Goal: Information Seeking & Learning: Learn about a topic

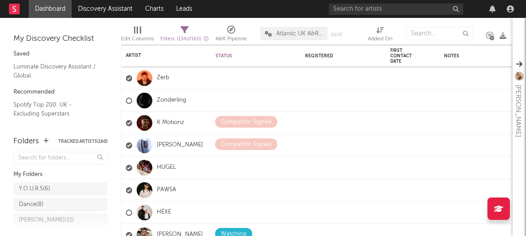
click at [498, 10] on div at bounding box center [492, 8] width 13 height 7
click at [496, 11] on div at bounding box center [492, 8] width 13 height 7
click at [492, 11] on icon "button" at bounding box center [492, 8] width 6 height 7
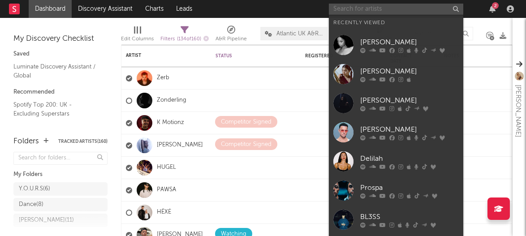
click at [338, 10] on input "text" at bounding box center [396, 9] width 134 height 11
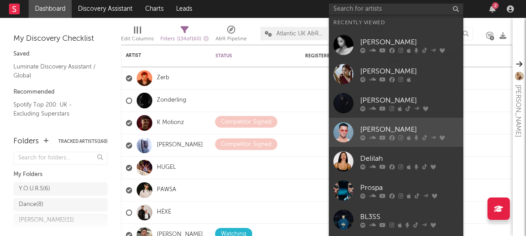
click at [367, 127] on div "[PERSON_NAME]" at bounding box center [409, 129] width 99 height 11
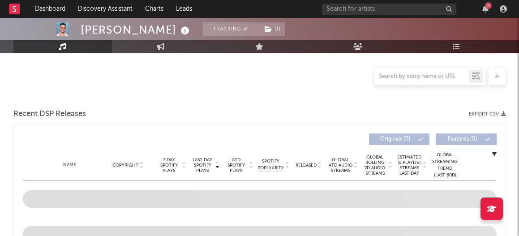
scroll to position [214, 0]
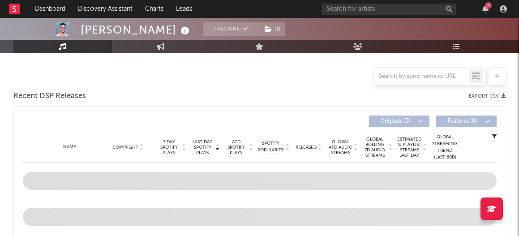
select select "6m"
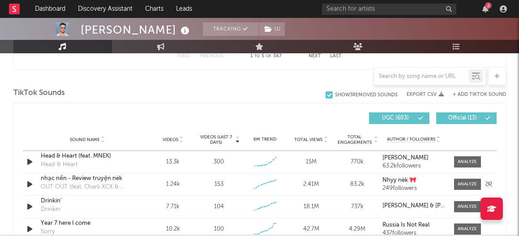
scroll to position [582, 0]
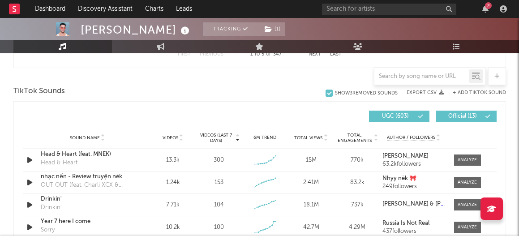
click at [388, 112] on button "UGC ( 603 )" at bounding box center [399, 117] width 60 height 12
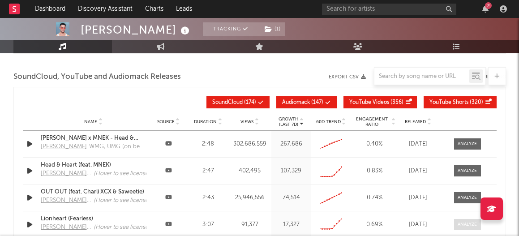
scroll to position [1007, 0]
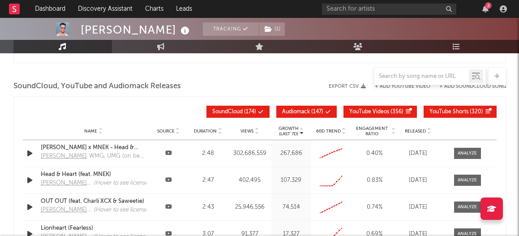
click at [286, 106] on button "Audiomack ( 147 )" at bounding box center [306, 112] width 60 height 12
click at [369, 112] on span "YouTube Videos" at bounding box center [369, 111] width 40 height 5
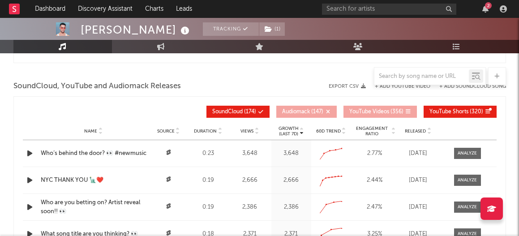
click at [433, 117] on button "YouTube Shorts ( 320 )" at bounding box center [460, 112] width 73 height 12
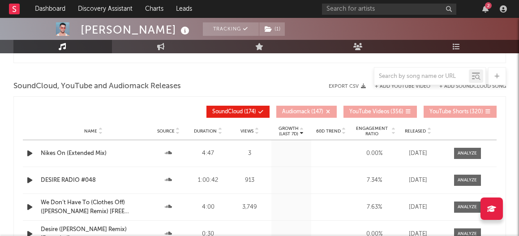
click at [302, 129] on icon at bounding box center [302, 130] width 4 height 4
click at [302, 134] on icon at bounding box center [302, 133] width 4 height 4
click at [302, 133] on icon at bounding box center [302, 133] width 4 height 4
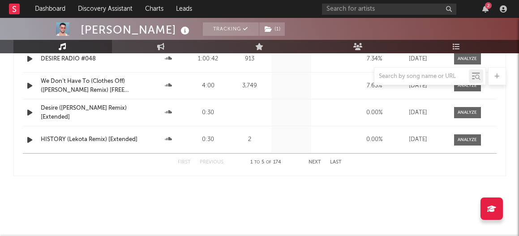
scroll to position [1135, 0]
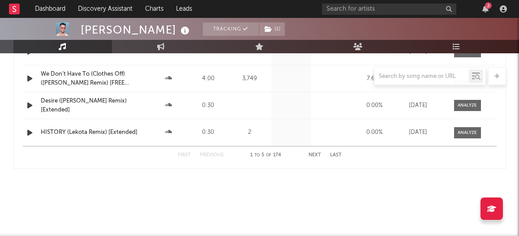
click at [316, 158] on div "First Previous 1 to 5 of 174 Next Last" at bounding box center [260, 155] width 164 height 17
click at [313, 153] on button "Next" at bounding box center [315, 155] width 13 height 5
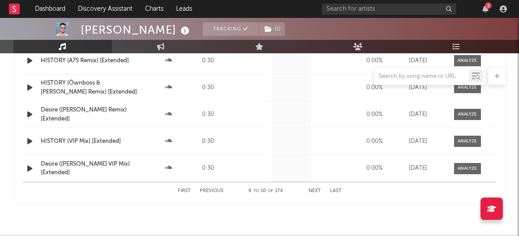
scroll to position [1101, 0]
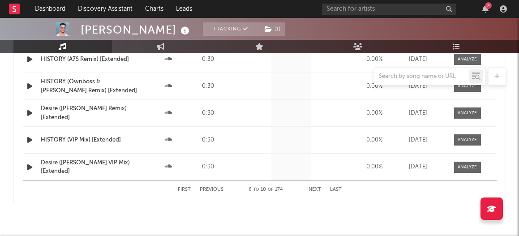
click at [311, 188] on button "Next" at bounding box center [315, 189] width 13 height 5
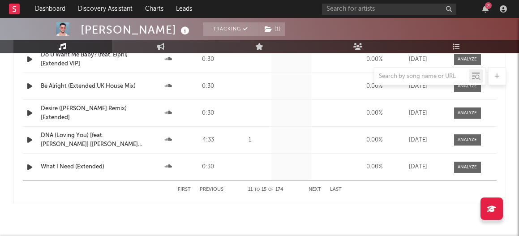
click at [315, 188] on button "Next" at bounding box center [315, 189] width 13 height 5
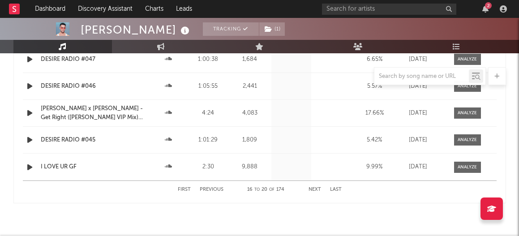
click at [315, 188] on button "Next" at bounding box center [315, 189] width 13 height 5
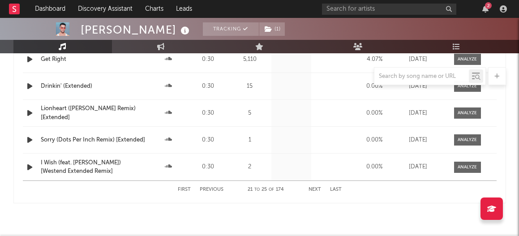
click at [315, 188] on button "Next" at bounding box center [315, 189] width 13 height 5
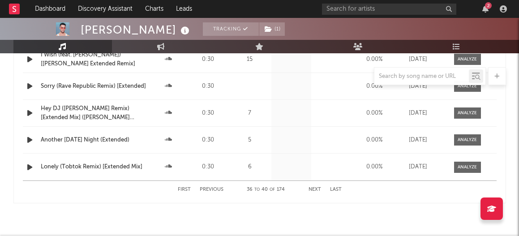
click at [315, 188] on button "Next" at bounding box center [315, 189] width 13 height 5
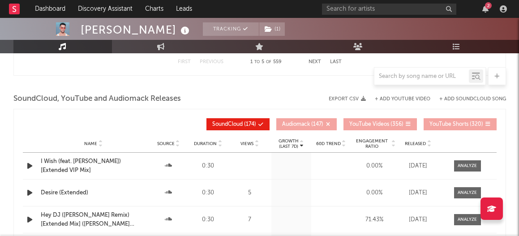
scroll to position [989, 0]
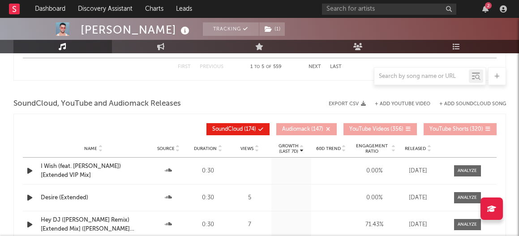
click at [301, 150] on icon at bounding box center [302, 151] width 4 height 4
click at [258, 149] on icon at bounding box center [257, 151] width 4 height 4
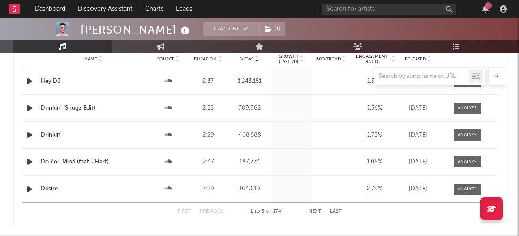
scroll to position [1086, 0]
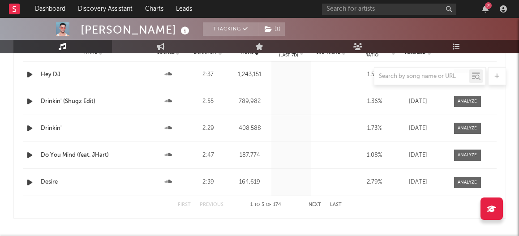
click at [49, 182] on div "Desire" at bounding box center [94, 182] width 106 height 9
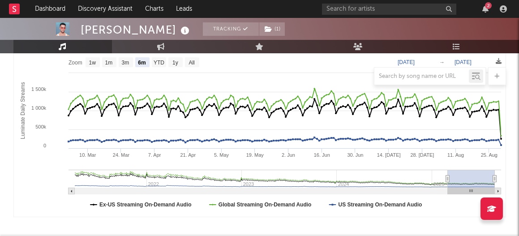
scroll to position [20, 0]
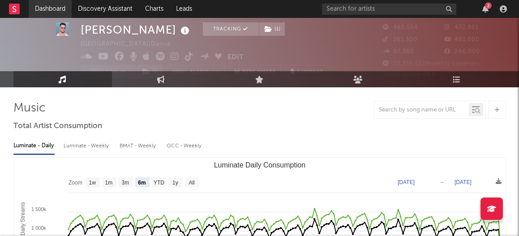
click at [53, 11] on link "Dashboard" at bounding box center [50, 9] width 43 height 18
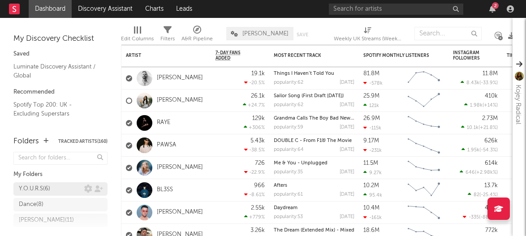
click at [60, 191] on div "Y.O.U.R.S ( 6 )" at bounding box center [51, 189] width 65 height 11
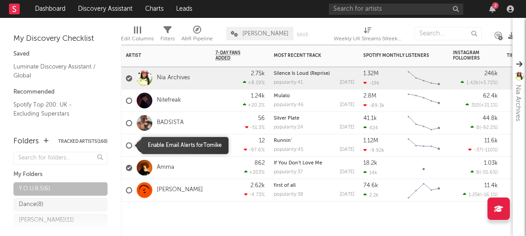
click at [129, 146] on div at bounding box center [129, 145] width 6 height 6
click at [126, 146] on input "checkbox" at bounding box center [126, 146] width 0 height 8
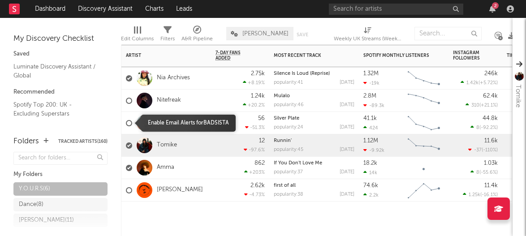
drag, startPoint x: 130, startPoint y: 125, endPoint x: 132, endPoint y: 107, distance: 17.6
click at [130, 125] on div at bounding box center [129, 123] width 6 height 6
click at [126, 125] on input "checkbox" at bounding box center [126, 123] width 0 height 8
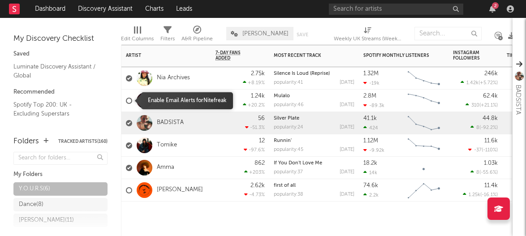
click at [128, 99] on div at bounding box center [129, 101] width 6 height 6
click at [126, 99] on input "checkbox" at bounding box center [126, 101] width 0 height 8
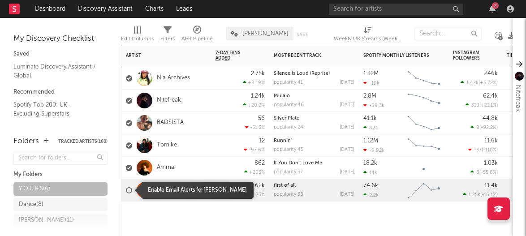
click at [129, 186] on label at bounding box center [129, 190] width 6 height 8
click at [126, 186] on input "checkbox" at bounding box center [126, 190] width 0 height 8
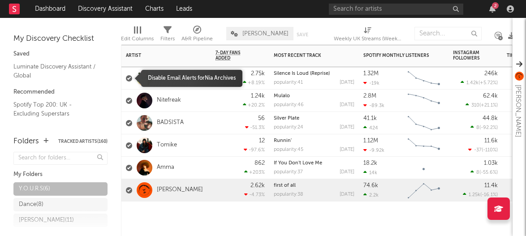
click at [129, 79] on div at bounding box center [129, 78] width 6 height 6
click at [126, 79] on input "checkbox" at bounding box center [126, 78] width 0 height 8
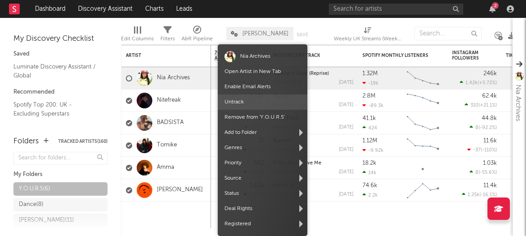
click at [250, 106] on span "Untrack" at bounding box center [263, 102] width 90 height 15
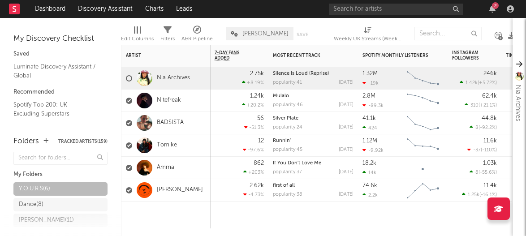
click at [194, 217] on div at bounding box center [166, 215] width 90 height 27
click at [195, 83] on div "Nia Archives" at bounding box center [166, 78] width 90 height 22
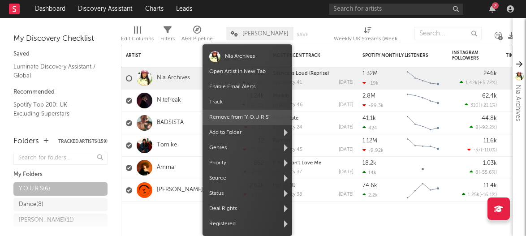
click at [236, 115] on span "Remove from ' Y.O.U.R.S '" at bounding box center [248, 117] width 90 height 15
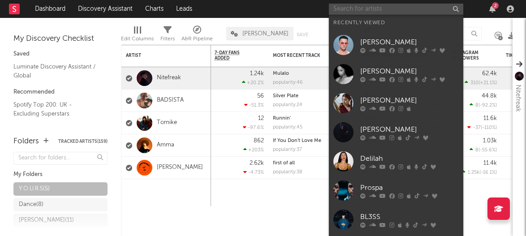
click at [371, 12] on input "text" at bounding box center [396, 9] width 134 height 11
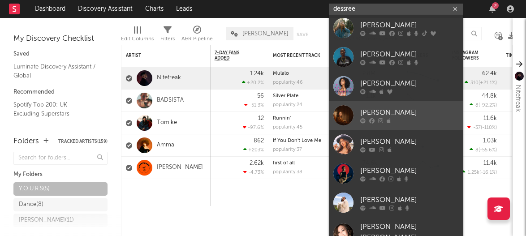
scroll to position [67, 0]
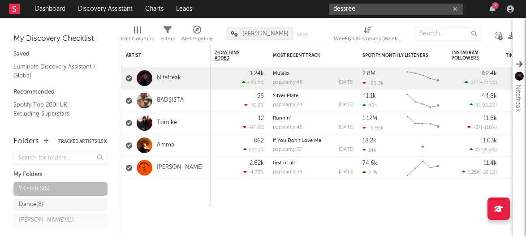
drag, startPoint x: 373, startPoint y: 11, endPoint x: 285, endPoint y: 10, distance: 87.8
click at [285, 10] on nav "Dashboard Discovery Assistant Charts Leads dessree 2" at bounding box center [263, 9] width 526 height 18
paste input "[URL][DOMAIN_NAME]"
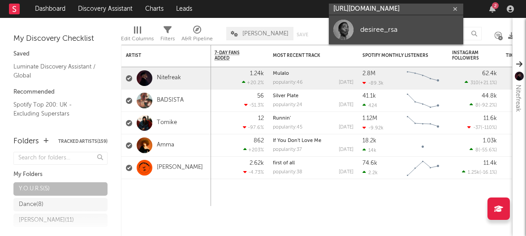
type input "[URL][DOMAIN_NAME]"
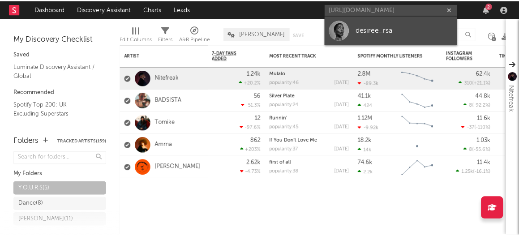
scroll to position [0, 0]
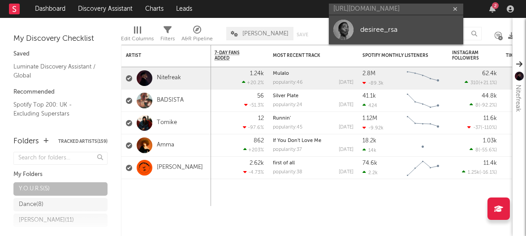
click at [372, 31] on div "desiree_rsa" at bounding box center [409, 29] width 99 height 11
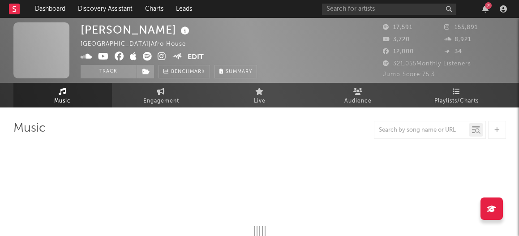
select select "6m"
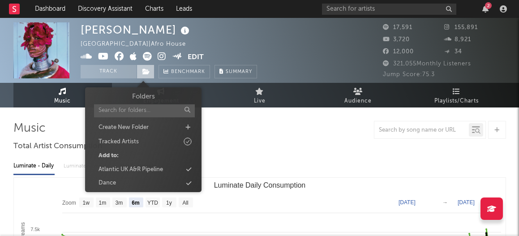
click at [153, 71] on span at bounding box center [146, 71] width 18 height 13
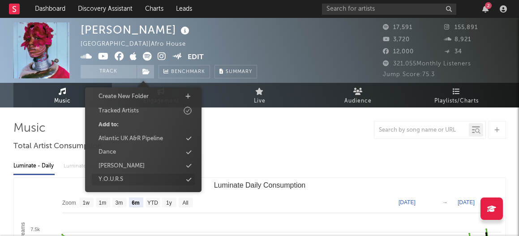
click at [136, 181] on div "Y.O.U.R.S" at bounding box center [143, 180] width 103 height 12
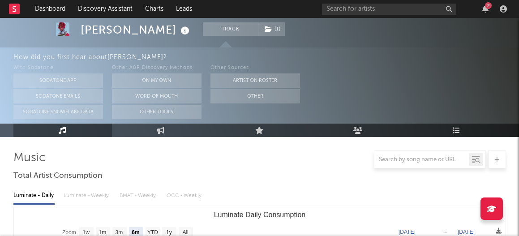
scroll to position [21, 0]
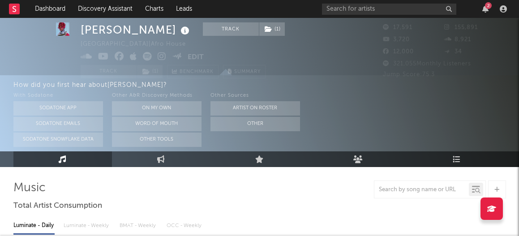
click at [145, 56] on icon at bounding box center [147, 56] width 9 height 9
click at [484, 9] on icon "button" at bounding box center [486, 8] width 6 height 7
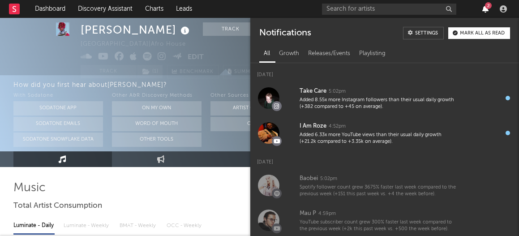
click at [483, 7] on icon "button" at bounding box center [486, 8] width 6 height 7
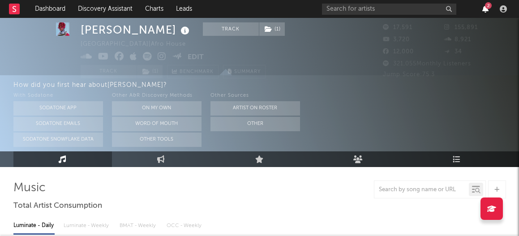
click at [485, 8] on icon "button" at bounding box center [486, 8] width 6 height 7
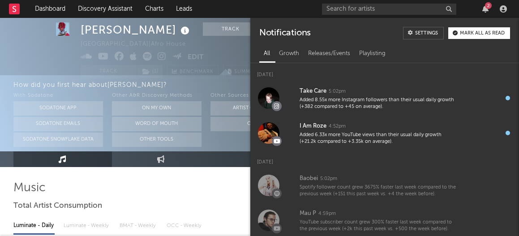
click at [174, 184] on div at bounding box center [259, 190] width 493 height 18
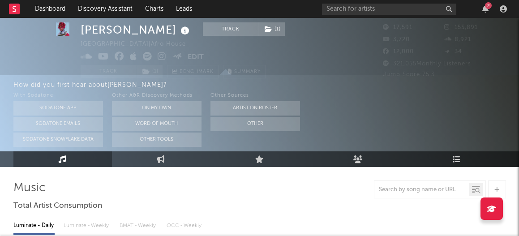
click at [162, 56] on icon at bounding box center [162, 56] width 9 height 9
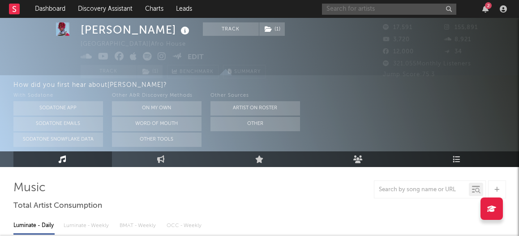
click at [360, 12] on input "text" at bounding box center [389, 9] width 134 height 11
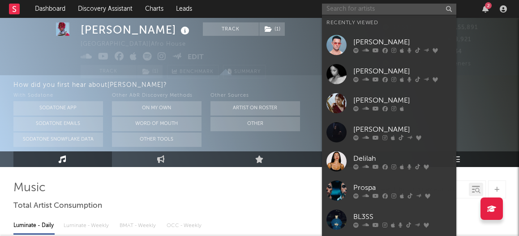
paste input "[URL][DOMAIN_NAME]"
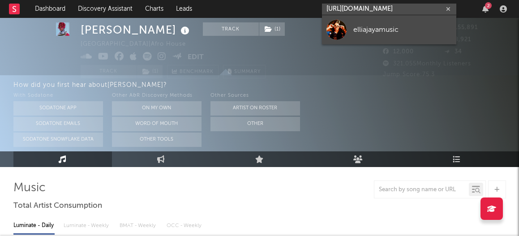
type input "[URL][DOMAIN_NAME]"
click at [367, 35] on div "elliajayamusic" at bounding box center [403, 29] width 99 height 11
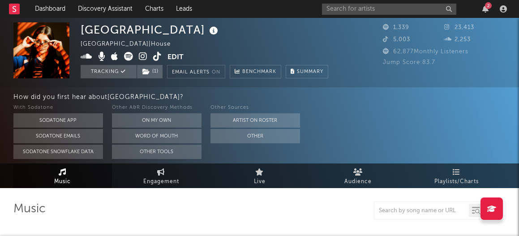
select select "1w"
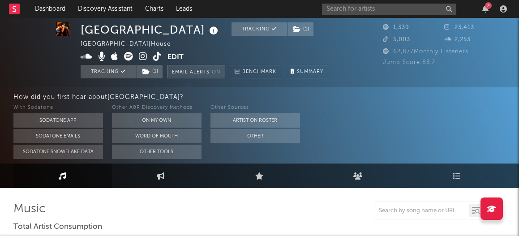
scroll to position [0, 0]
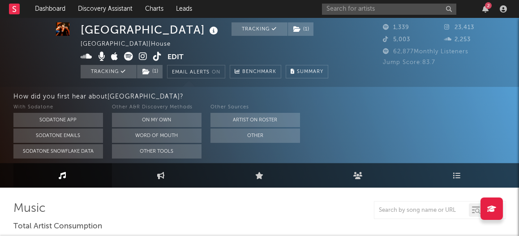
click at [146, 55] on icon at bounding box center [143, 56] width 9 height 9
